Goal: Task Accomplishment & Management: Use online tool/utility

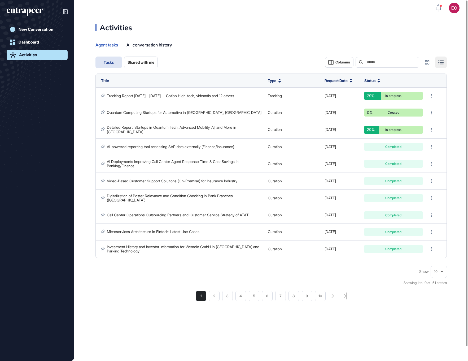
scroll to position [0, 0]
click at [145, 45] on div "All conversation history" at bounding box center [150, 45] width 46 height 10
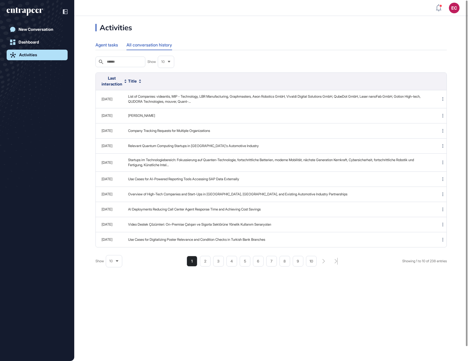
click at [112, 44] on div "Agent tasks" at bounding box center [107, 45] width 23 height 10
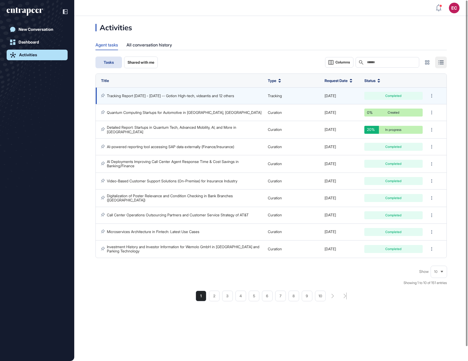
click at [174, 94] on link "Tracking Report [DATE] - [DATE] -- Gotion High-tech, videantis and 12 others" at bounding box center [170, 95] width 127 height 5
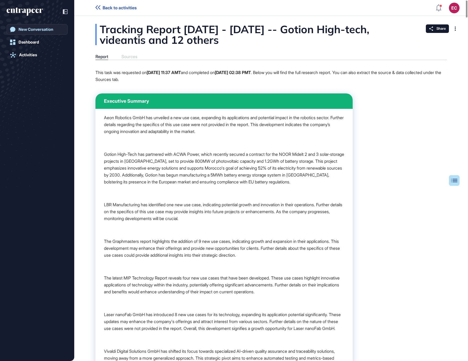
click at [26, 33] on link "New Conversation" at bounding box center [37, 29] width 61 height 11
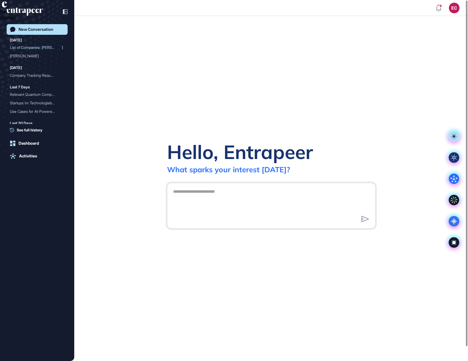
click at [34, 48] on div "List of Companies: [PERSON_NAME]..." at bounding box center [35, 47] width 50 height 8
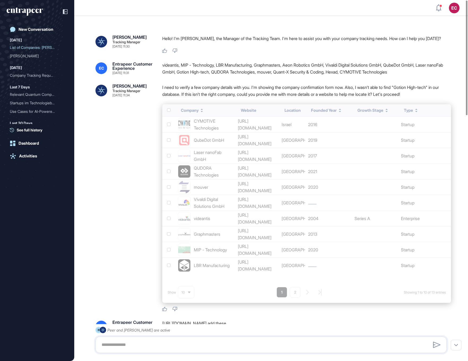
click at [180, 67] on div "videantis, MIP - Technology, LBR Manufacturing, Graphmasters, Aeon Robotics Gmb…" at bounding box center [306, 69] width 289 height 14
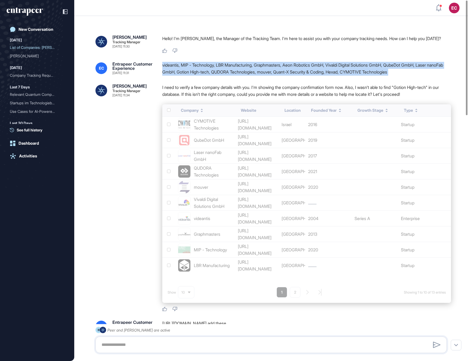
click at [180, 67] on div "videantis, MIP - Technology, LBR Manufacturing, Graphmasters, Aeon Robotics Gmb…" at bounding box center [306, 69] width 289 height 14
copy div "videantis, MIP - Technology, LBR Manufacturing, Graphmasters, Aeon Robotics Gmb…"
click at [29, 27] on div "New Conversation" at bounding box center [36, 29] width 35 height 5
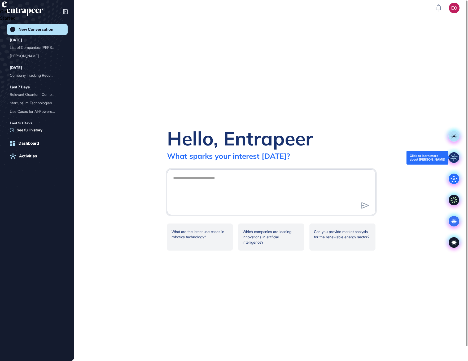
click at [455, 154] on rect at bounding box center [454, 157] width 11 height 11
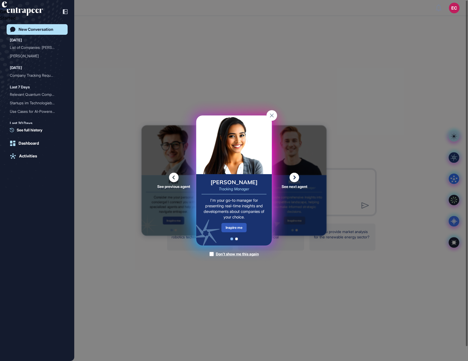
click at [242, 228] on div "Inspire me" at bounding box center [234, 227] width 25 height 9
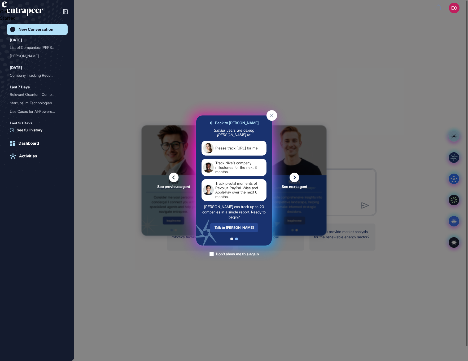
click at [232, 226] on div "Talk to [PERSON_NAME]" at bounding box center [234, 227] width 48 height 9
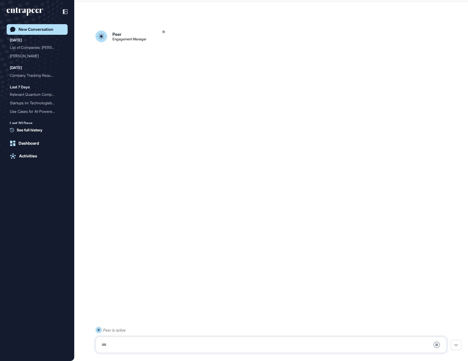
scroll to position [15, 0]
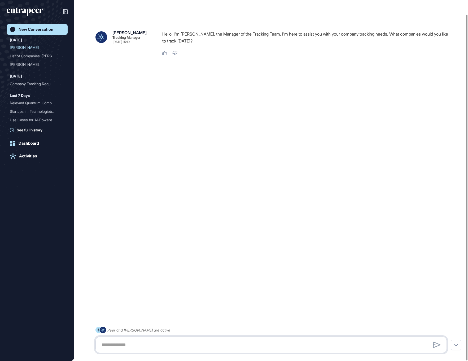
click at [150, 346] on textarea at bounding box center [271, 344] width 346 height 11
paste textarea "**********"
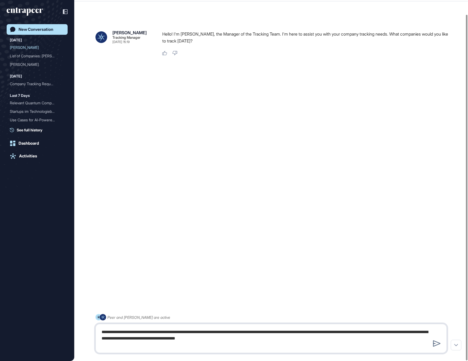
type textarea "**********"
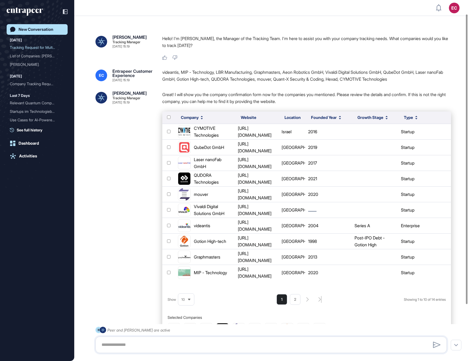
scroll to position [88, 0]
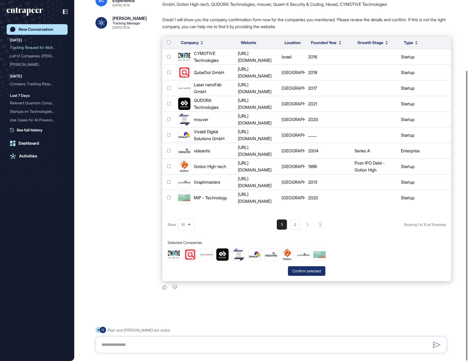
click at [303, 271] on button "Confirm selected" at bounding box center [306, 271] width 37 height 10
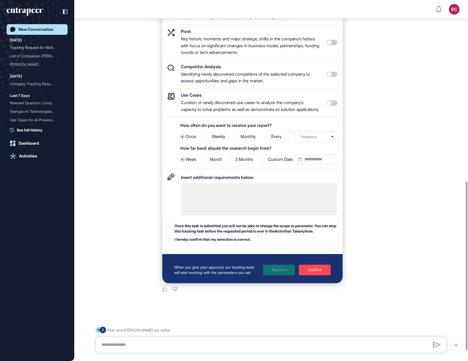
scroll to position [378, 0]
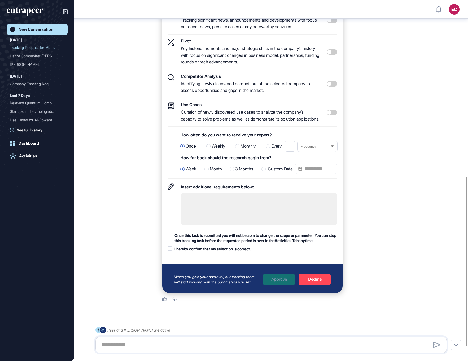
click at [333, 94] on div at bounding box center [332, 84] width 11 height 20
click at [333, 86] on span at bounding box center [332, 83] width 11 height 5
click at [201, 243] on div "Once this task is submitted you will not be able to change the scope or paramet…" at bounding box center [256, 238] width 163 height 10
click at [203, 252] on div "I hereby confirm that my selection is correct." at bounding box center [213, 248] width 76 height 5
click at [279, 174] on div "Custom Date" at bounding box center [300, 169] width 76 height 11
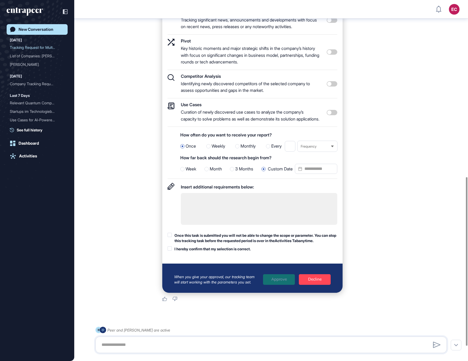
click at [307, 174] on input "Custom Date" at bounding box center [316, 169] width 42 height 10
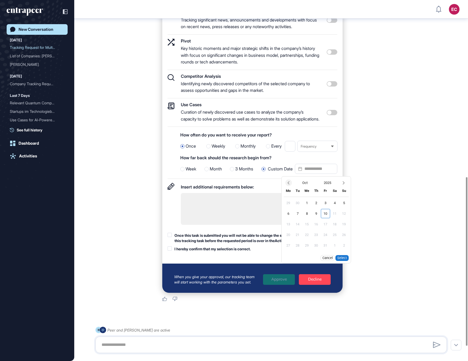
click at [291, 185] on icon "Previous month" at bounding box center [288, 182] width 5 height 5
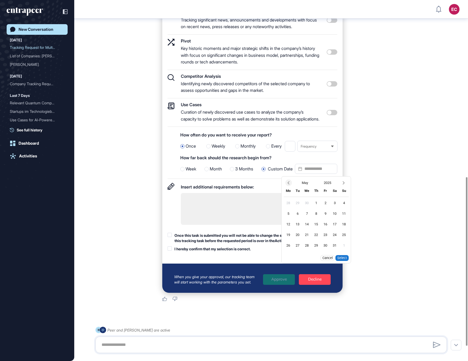
click at [291, 185] on icon "Previous month" at bounding box center [288, 182] width 5 height 5
click at [305, 207] on div "1" at bounding box center [306, 202] width 9 height 9
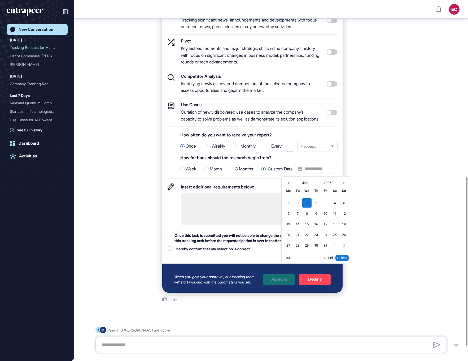
click at [348, 261] on button "Select" at bounding box center [342, 258] width 13 height 6
type input "**********"
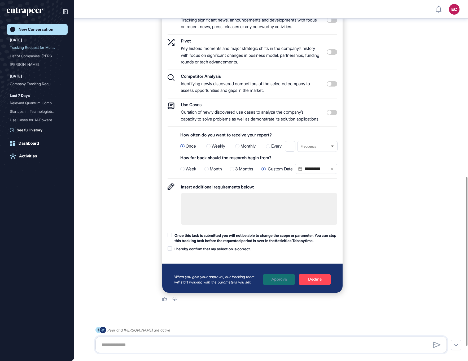
click at [206, 243] on div "Once this task is submitted you will not be able to change the scope or paramet…" at bounding box center [256, 238] width 163 height 10
click at [211, 252] on div "I hereby confirm that my selection is correct." at bounding box center [213, 248] width 76 height 5
click at [281, 285] on div "Approve" at bounding box center [279, 279] width 32 height 11
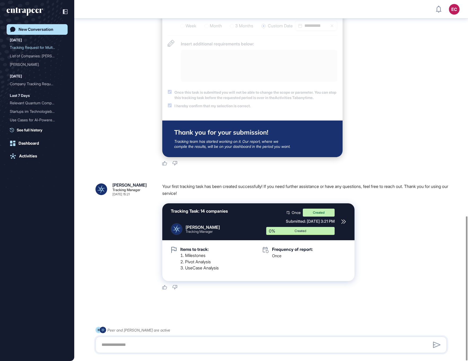
scroll to position [541, 0]
